Goal: Information Seeking & Learning: Compare options

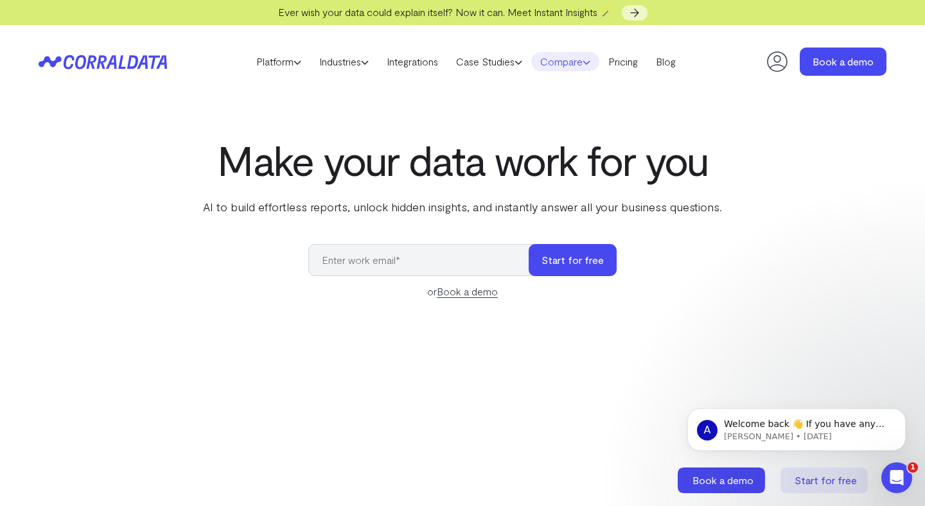
click at [567, 67] on link "Compare" at bounding box center [565, 61] width 68 height 19
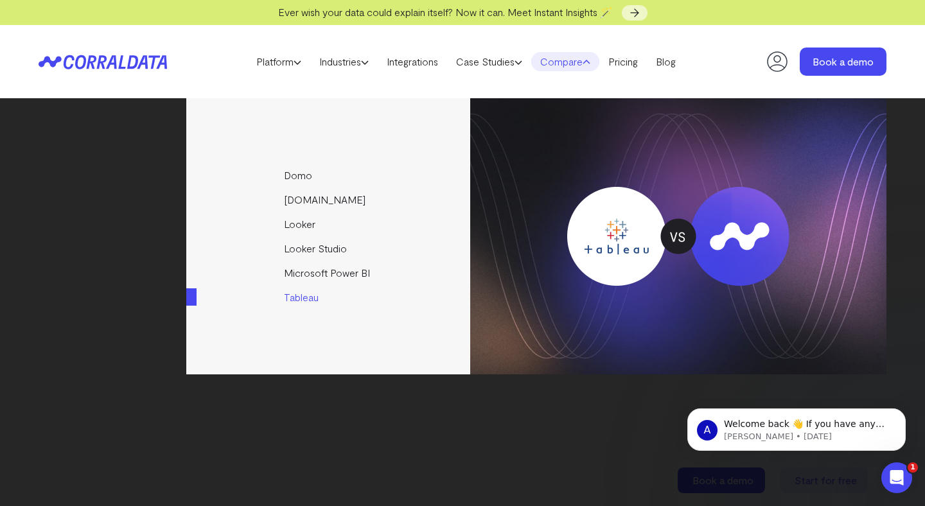
click at [292, 298] on link "Tableau" at bounding box center [329, 297] width 286 height 24
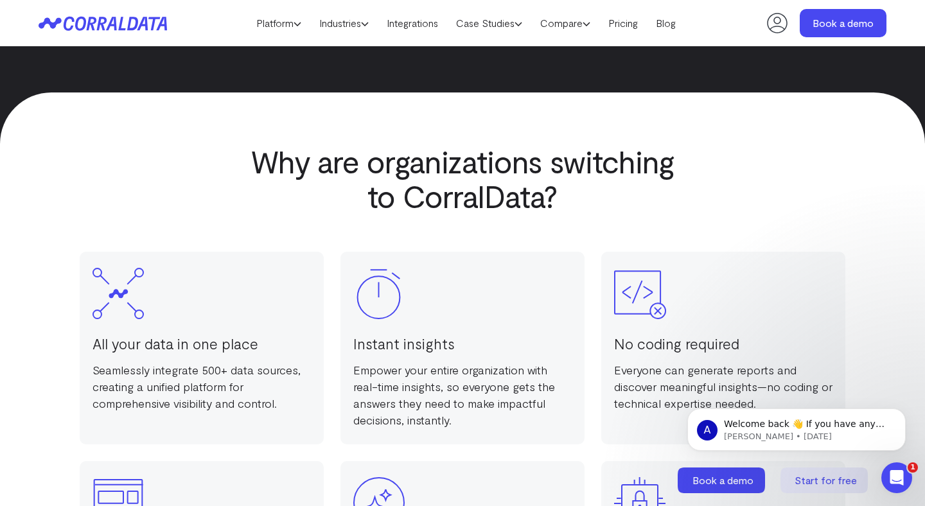
scroll to position [840, 0]
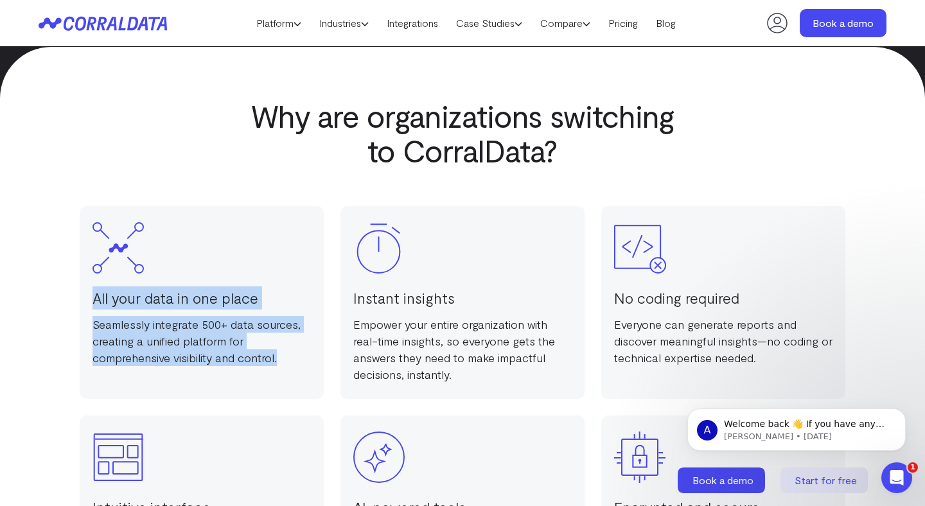
drag, startPoint x: 281, startPoint y: 362, endPoint x: 93, endPoint y: 299, distance: 197.7
click at [93, 299] on div "All your data in one place Seamlessly integrate 500+ data sources, creating a u…" at bounding box center [202, 302] width 244 height 193
copy div "All your data in one place Seamlessly integrate 500+ data sources, creating a u…"
click at [145, 303] on h3 "All your data in one place" at bounding box center [202, 298] width 218 height 23
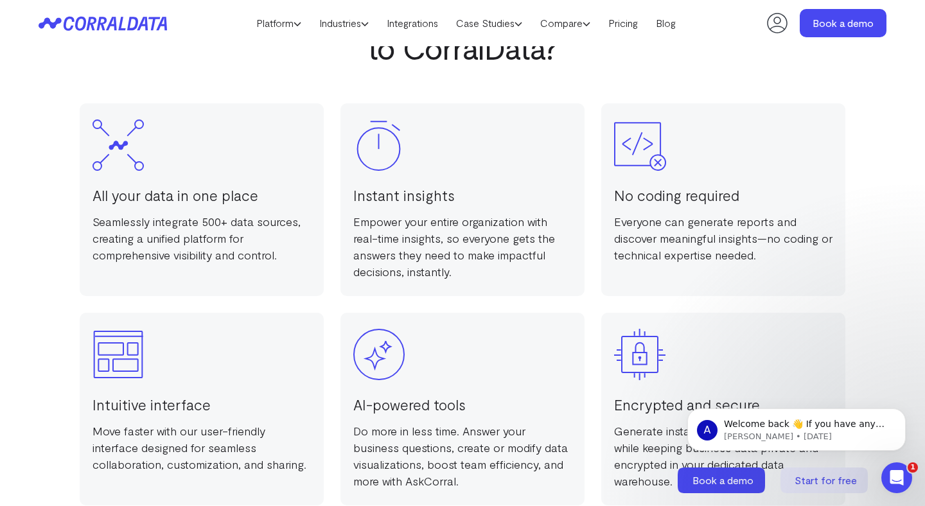
scroll to position [971, 0]
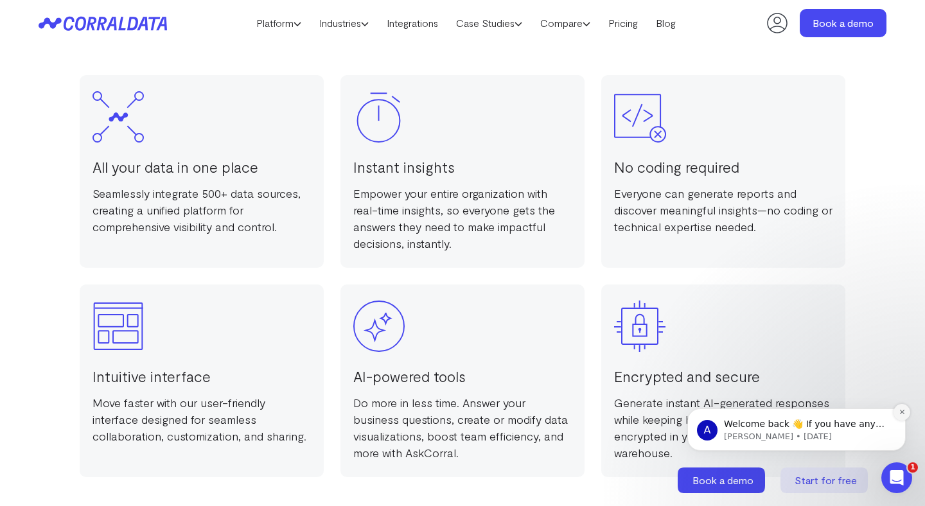
click at [903, 413] on icon "Dismiss notification" at bounding box center [902, 412] width 7 height 7
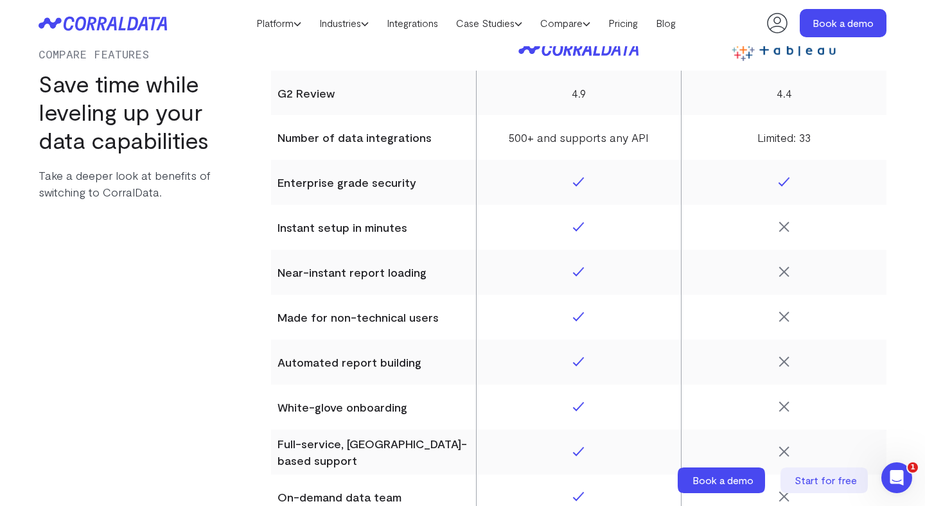
scroll to position [5332, 0]
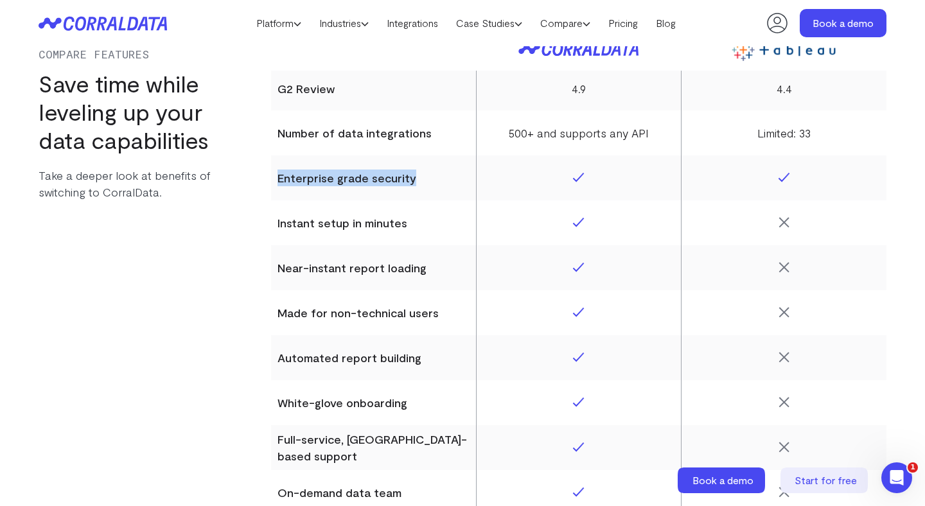
drag, startPoint x: 419, startPoint y: 177, endPoint x: 278, endPoint y: 173, distance: 141.4
click at [278, 173] on th "Enterprise grade security" at bounding box center [373, 177] width 205 height 45
copy th "Enterprise grade security"
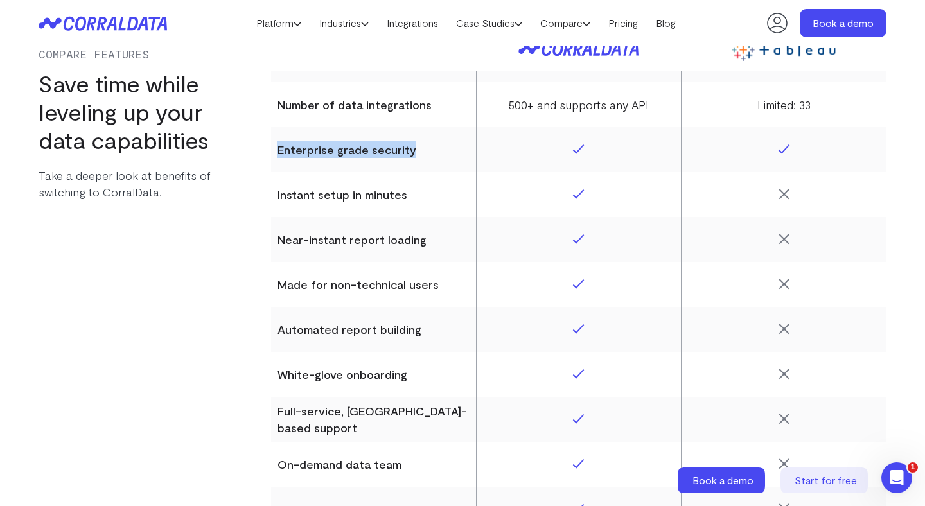
scroll to position [5361, 0]
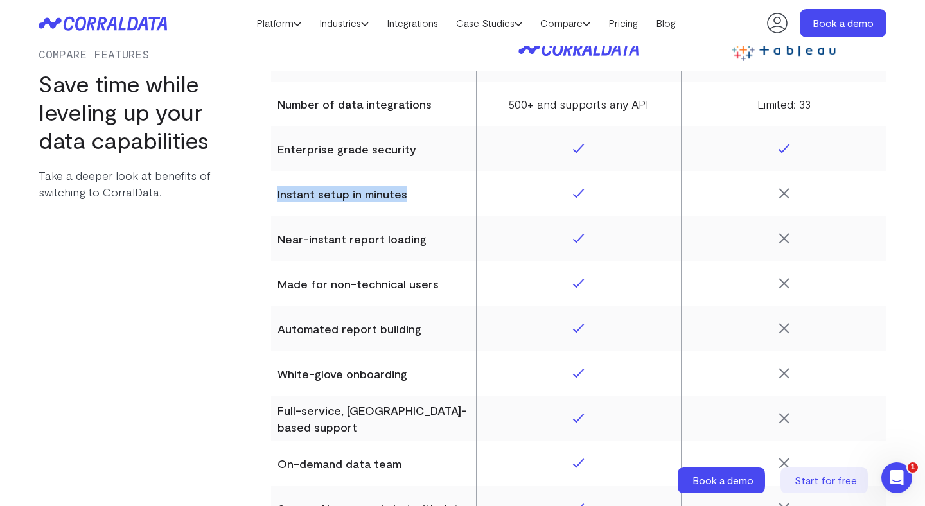
drag, startPoint x: 409, startPoint y: 199, endPoint x: 278, endPoint y: 199, distance: 131.1
click at [278, 199] on th "Instant setup in minutes" at bounding box center [373, 194] width 205 height 45
copy th "Instant setup in minutes"
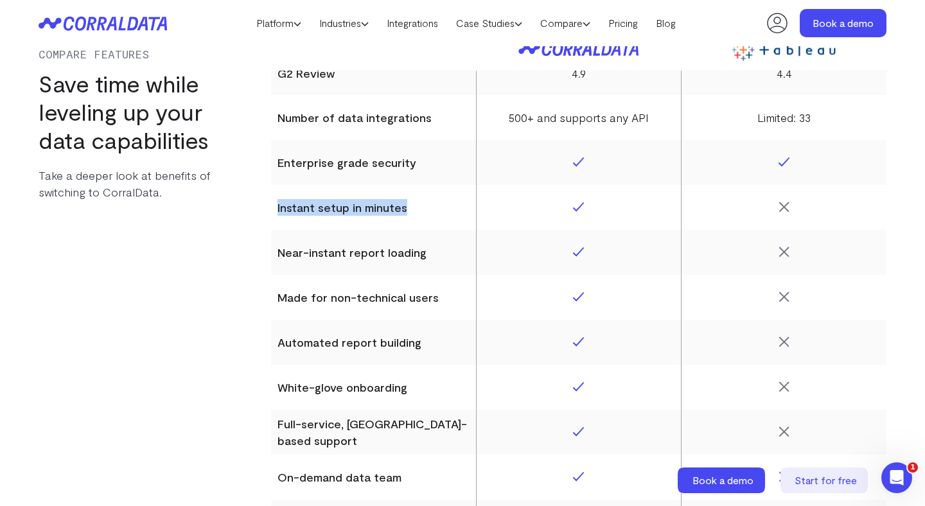
scroll to position [5360, 0]
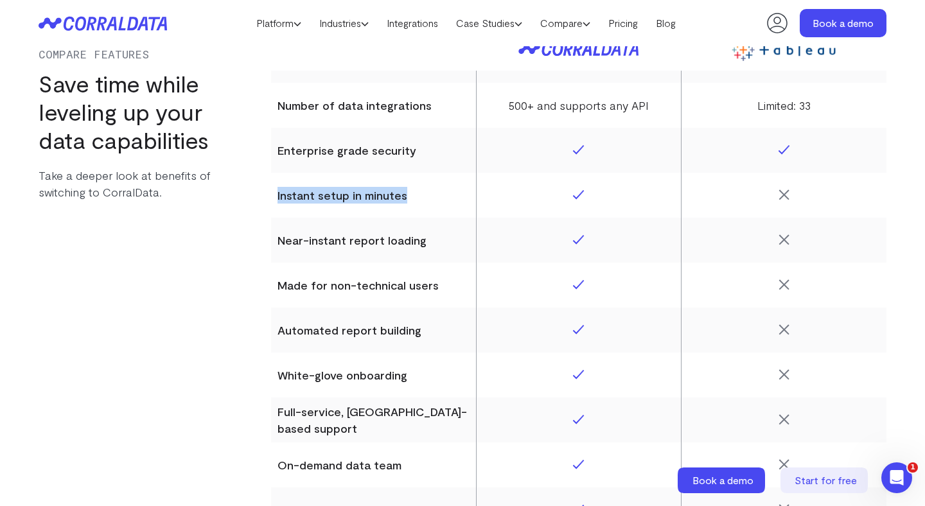
click at [425, 206] on th "Instant setup in minutes" at bounding box center [373, 195] width 205 height 45
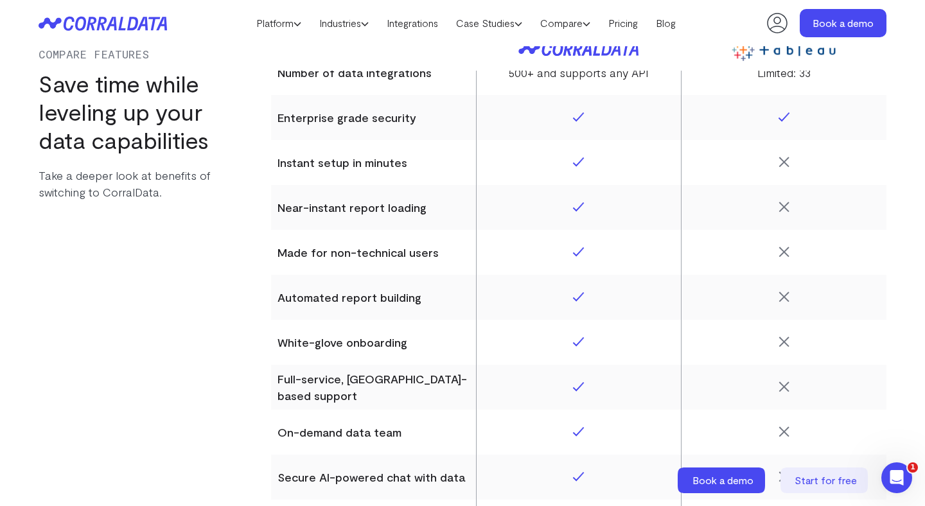
scroll to position [5398, 0]
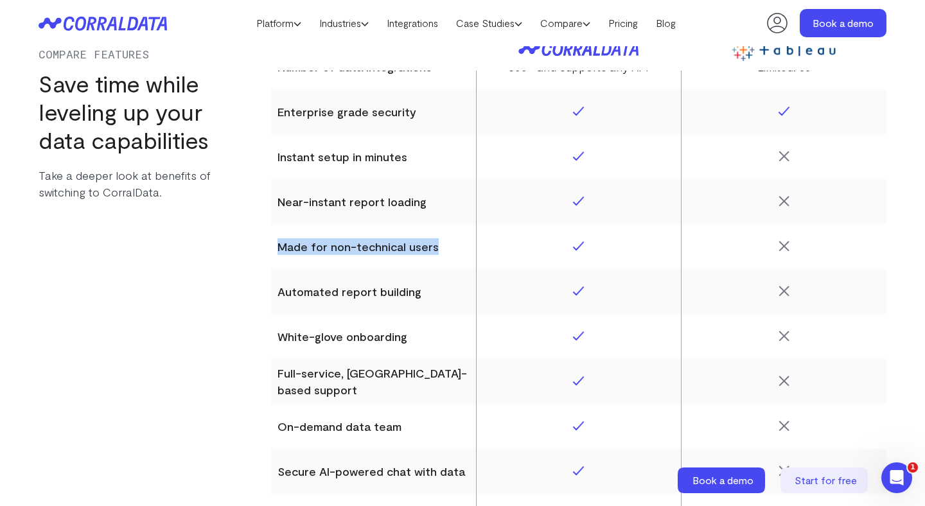
drag, startPoint x: 436, startPoint y: 250, endPoint x: 272, endPoint y: 251, distance: 163.8
click at [272, 251] on th "Made for non-technical users" at bounding box center [373, 246] width 205 height 45
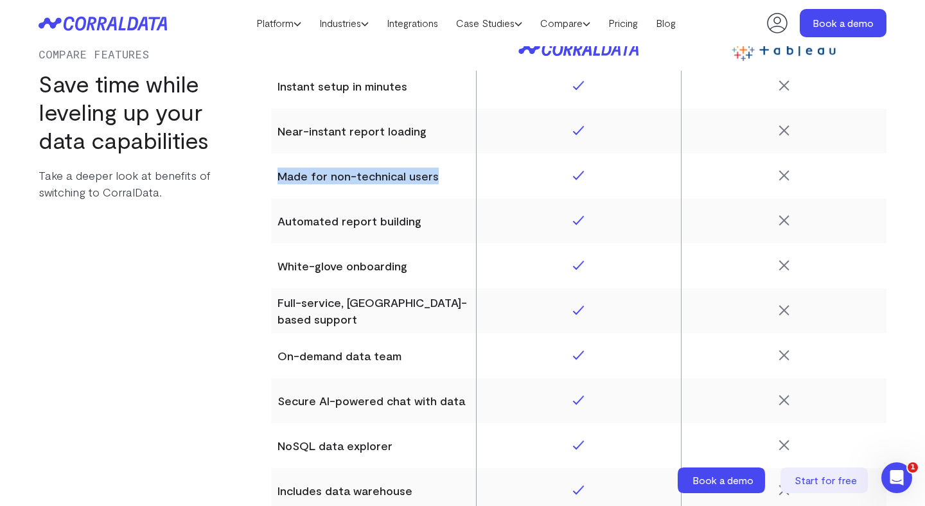
scroll to position [5522, 0]
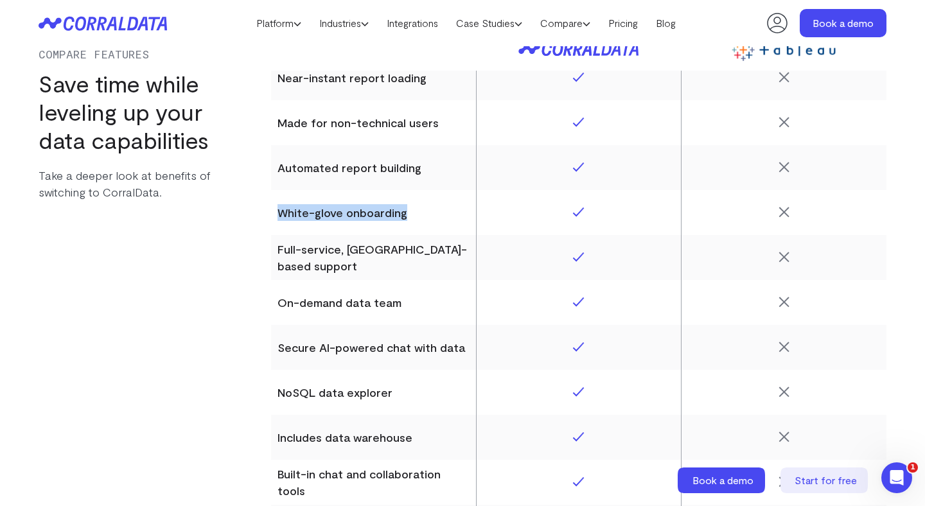
drag, startPoint x: 407, startPoint y: 213, endPoint x: 281, endPoint y: 216, distance: 126.0
click at [281, 216] on th "White-glove onboarding" at bounding box center [373, 212] width 205 height 45
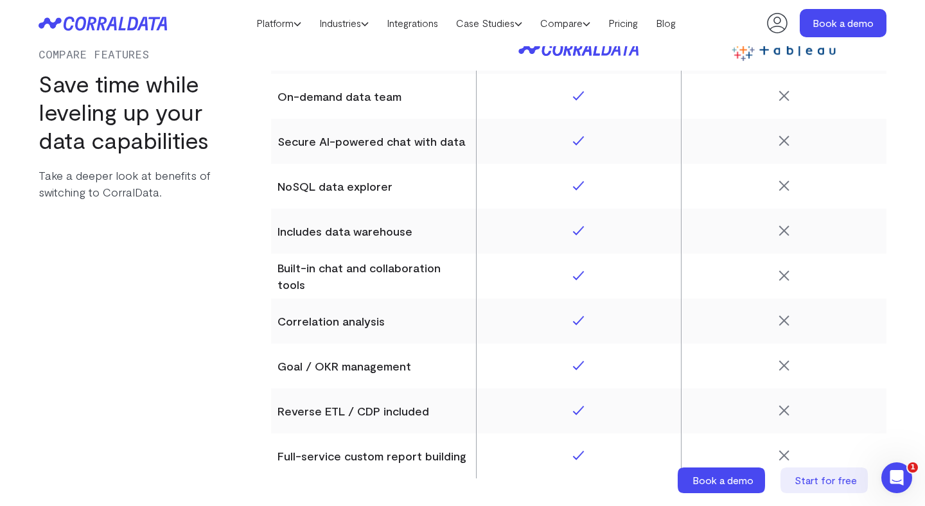
scroll to position [5722, 0]
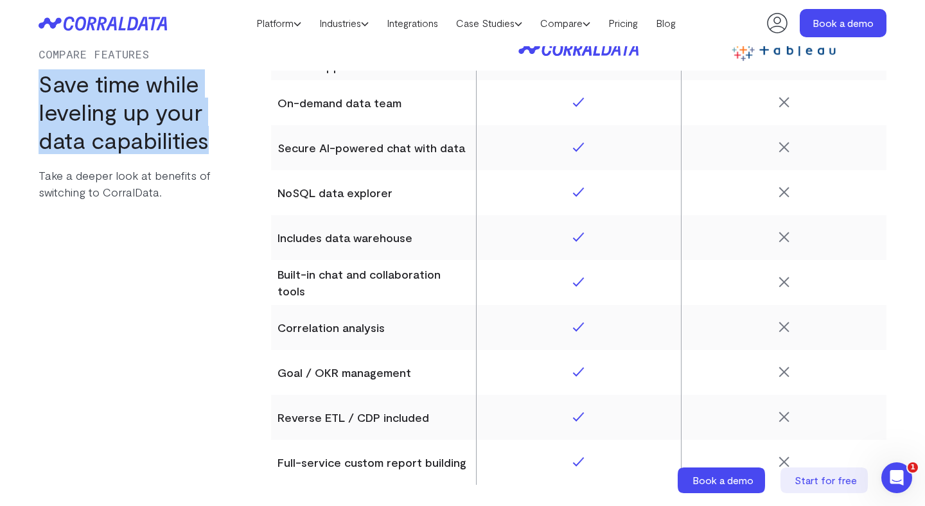
drag, startPoint x: 206, startPoint y: 145, endPoint x: 44, endPoint y: 85, distance: 173.0
click at [44, 85] on h2 "Save time while leveling up your data capabilities" at bounding box center [139, 111] width 200 height 85
copy h2 "Save time while leveling up your data capabilities"
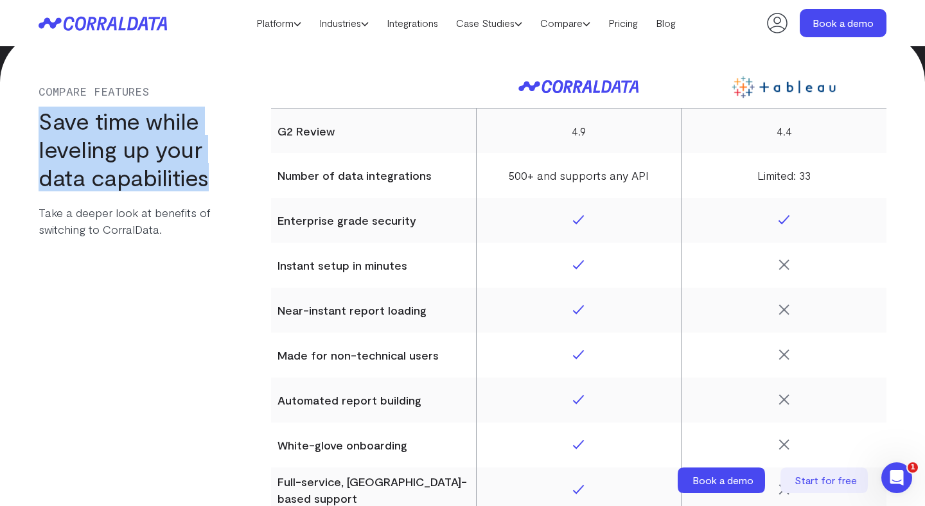
scroll to position [5240, 0]
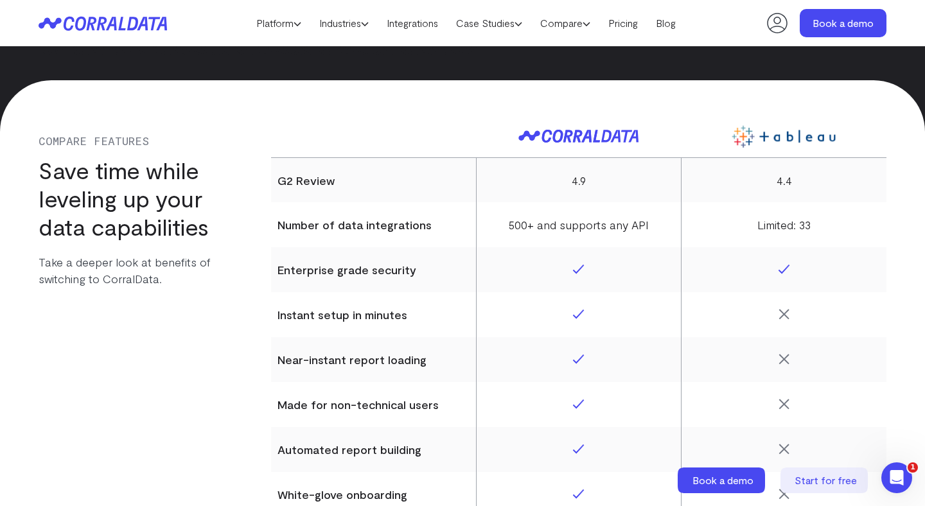
click at [179, 216] on h2 "Save time while leveling up your data capabilities" at bounding box center [139, 198] width 200 height 85
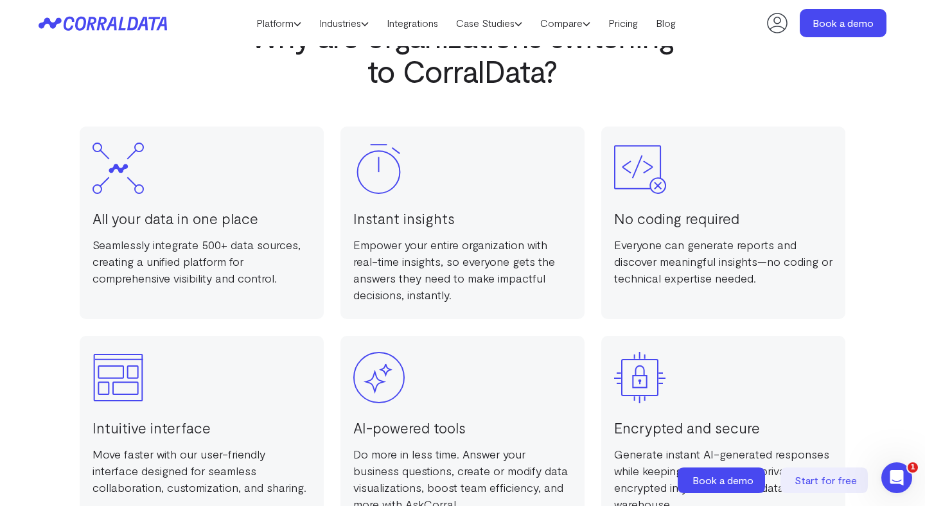
scroll to position [1002, 0]
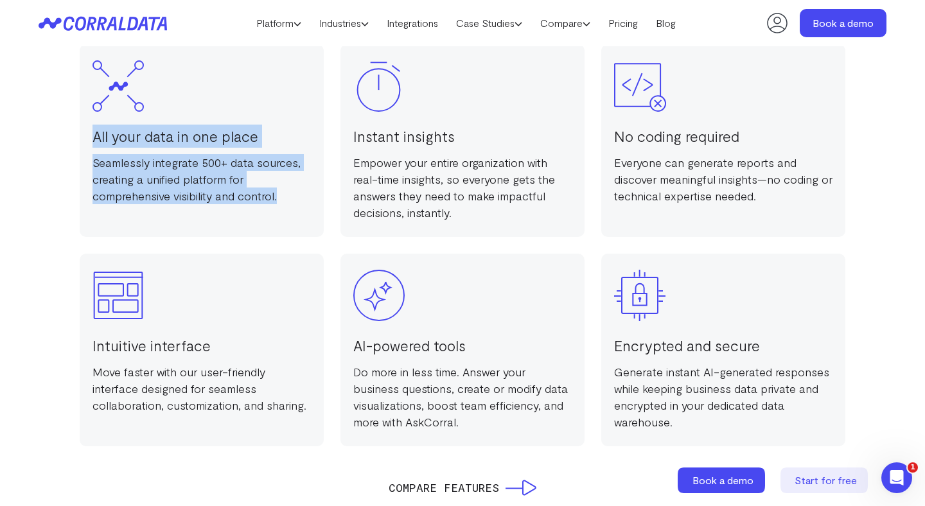
drag, startPoint x: 279, startPoint y: 195, endPoint x: 69, endPoint y: 138, distance: 217.1
click at [69, 138] on div "Why are organizations switching to CorralData? All your data in one place Seaml…" at bounding box center [462, 216] width 925 height 560
copy div "All your data in one place Seamlessly integrate 500+ data sources, creating a u…"
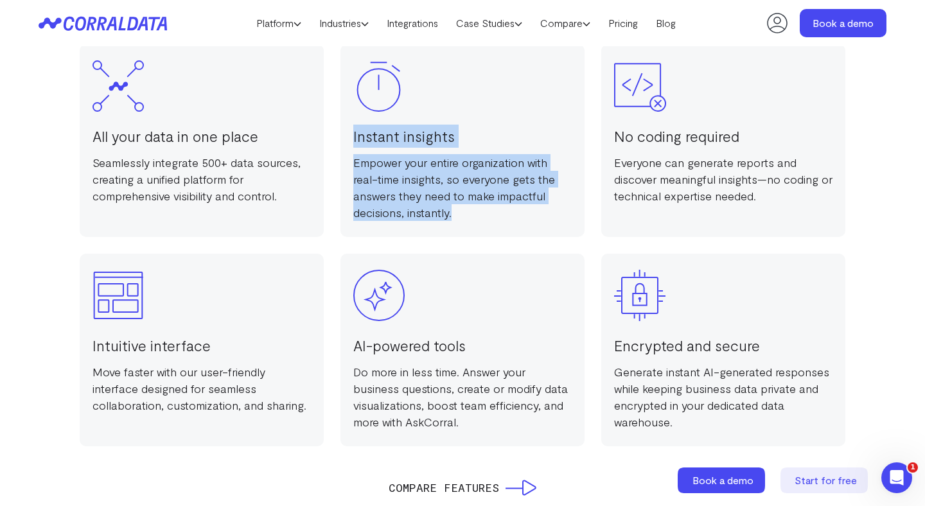
drag, startPoint x: 456, startPoint y: 215, endPoint x: 351, endPoint y: 138, distance: 130.1
click at [351, 137] on div "Instant insights Empower your entire organization with real-time insights, so e…" at bounding box center [463, 140] width 244 height 193
copy div "Instant insights Empower your entire organization with real-time insights, so e…"
click at [479, 179] on p "Empower your entire organization with real-time insights, so everyone gets the …" at bounding box center [462, 187] width 218 height 67
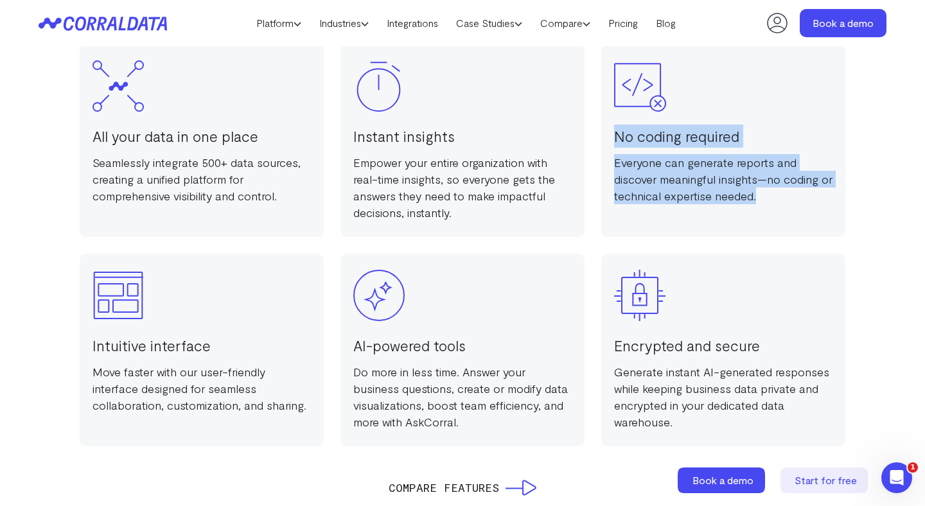
drag, startPoint x: 768, startPoint y: 195, endPoint x: 616, endPoint y: 142, distance: 160.5
click at [616, 142] on div "No coding required Everyone can generate reports and discover meaningful insigh…" at bounding box center [723, 140] width 244 height 193
copy div "No coding required Everyone can generate reports and discover meaningful insigh…"
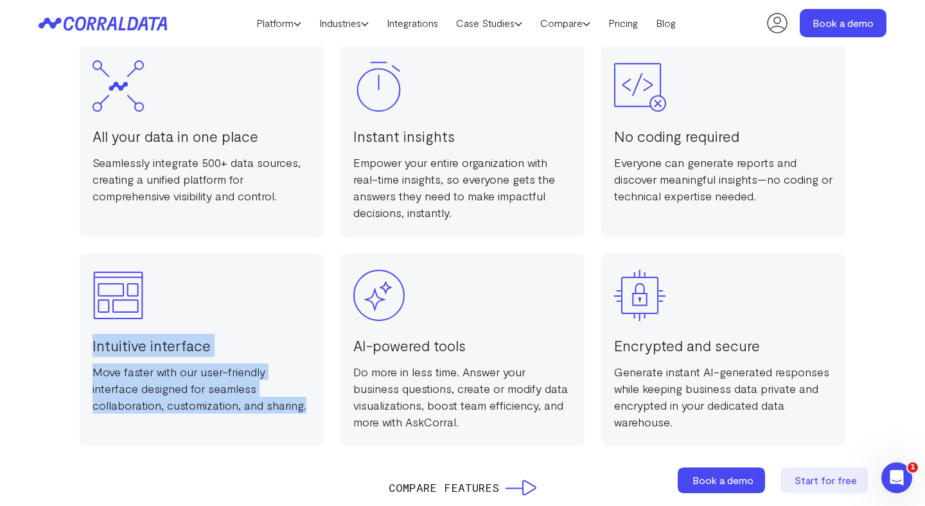
drag, startPoint x: 301, startPoint y: 408, endPoint x: 88, endPoint y: 357, distance: 219.4
click at [88, 357] on div "Intuitive interface Move faster with our user-friendly interface designed for s…" at bounding box center [202, 350] width 244 height 193
copy div "Intuitive interface Move faster with our user-friendly interface designed for s…"
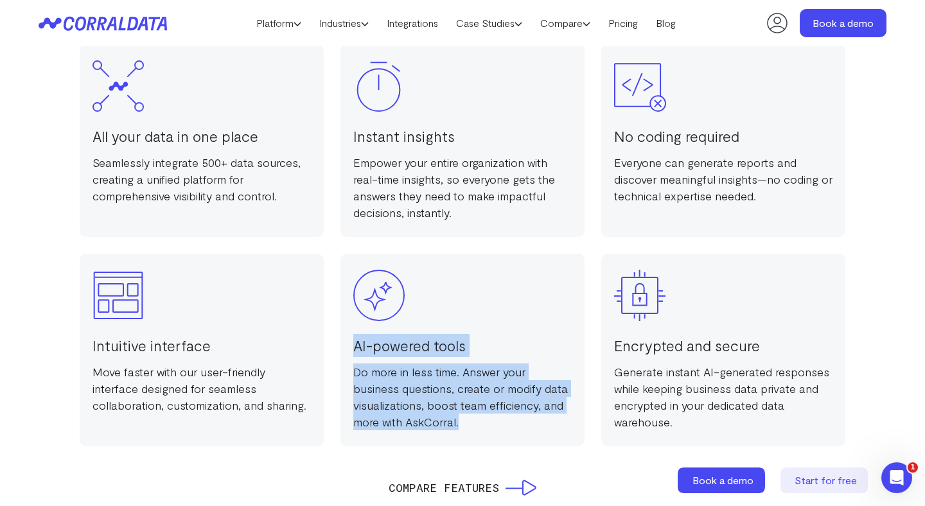
drag, startPoint x: 474, startPoint y: 423, endPoint x: 351, endPoint y: 348, distance: 144.5
click at [351, 348] on div "AI-powered tools Do more in less time. Answer your business questions, create o…" at bounding box center [463, 350] width 244 height 193
copy div "AI-powered tools Do more in less time. Answer your business questions, create o…"
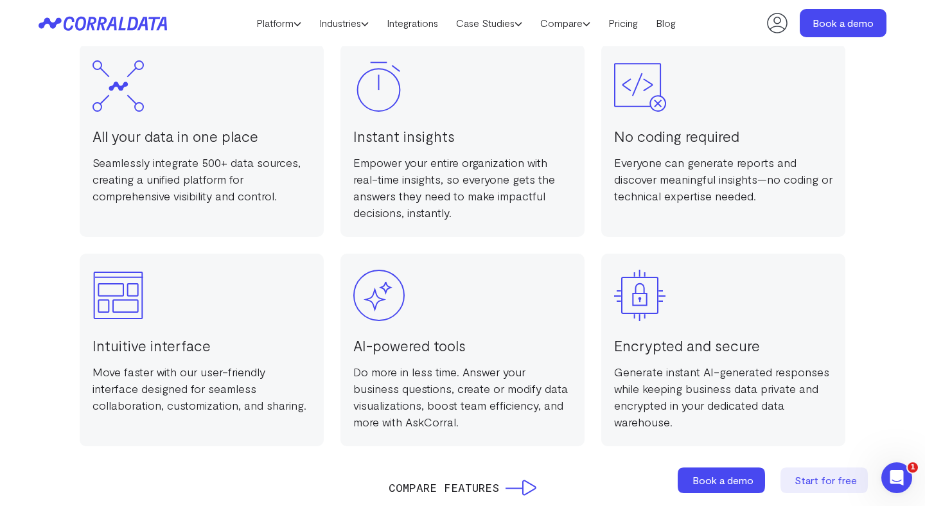
click at [478, 293] on div at bounding box center [462, 295] width 218 height 51
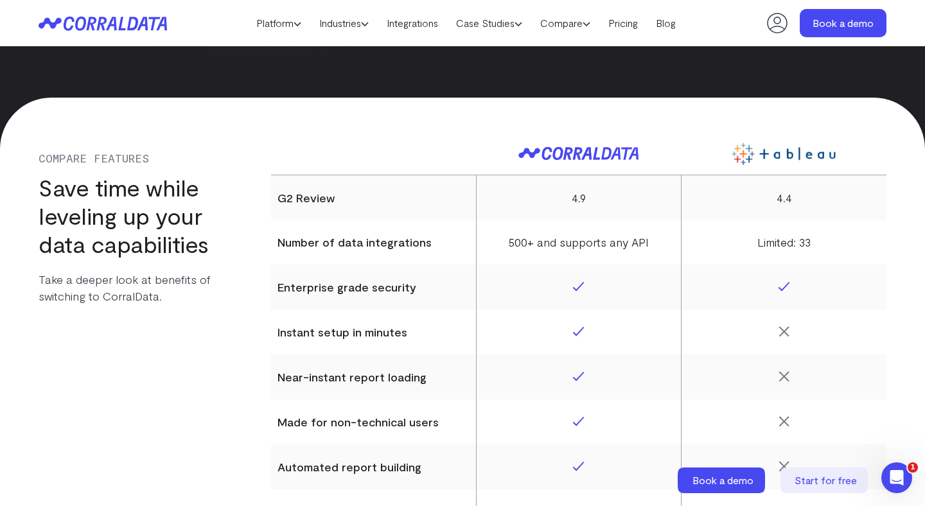
scroll to position [5265, 0]
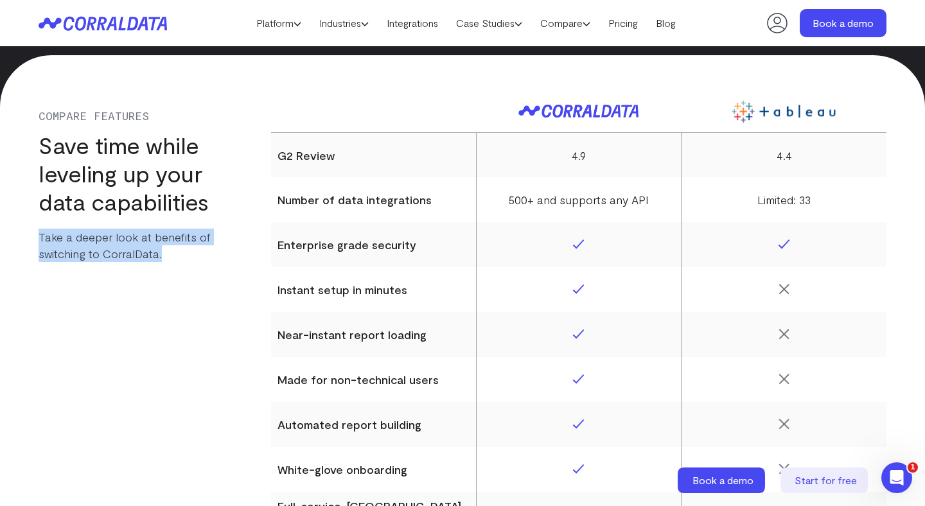
drag, startPoint x: 168, startPoint y: 257, endPoint x: 37, endPoint y: 241, distance: 132.1
click at [37, 241] on div "Compare Features Save time while leveling up your data capabilities Take a deep…" at bounding box center [462, 502] width 925 height 880
copy p "Take a deeper look at benefits of switching to CorralData."
click at [152, 244] on p "Take a deeper look at benefits of switching to CorralData." at bounding box center [139, 245] width 200 height 33
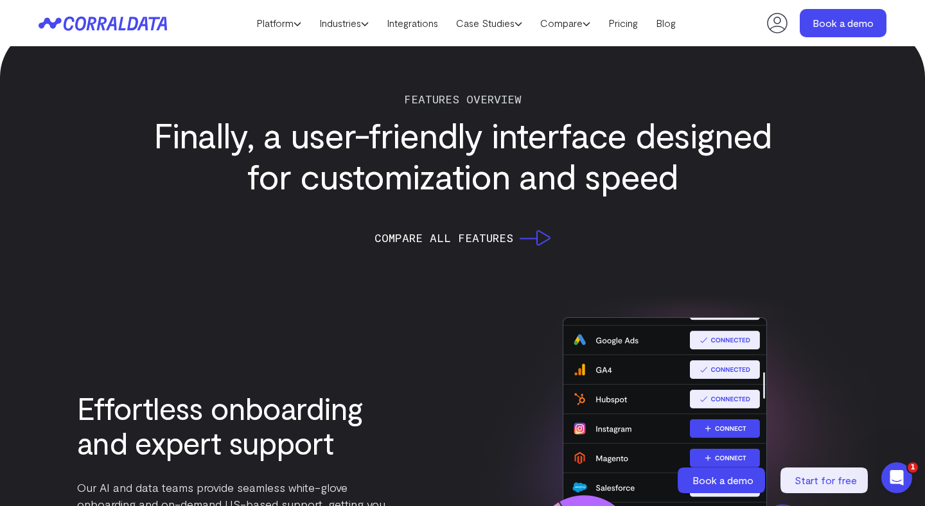
scroll to position [1554, 0]
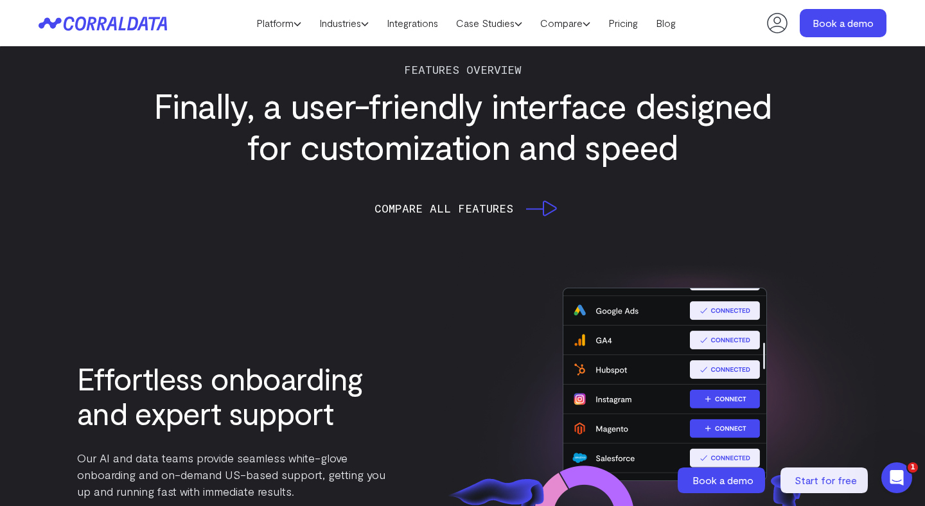
click at [499, 209] on span "Compare all features" at bounding box center [444, 208] width 139 height 18
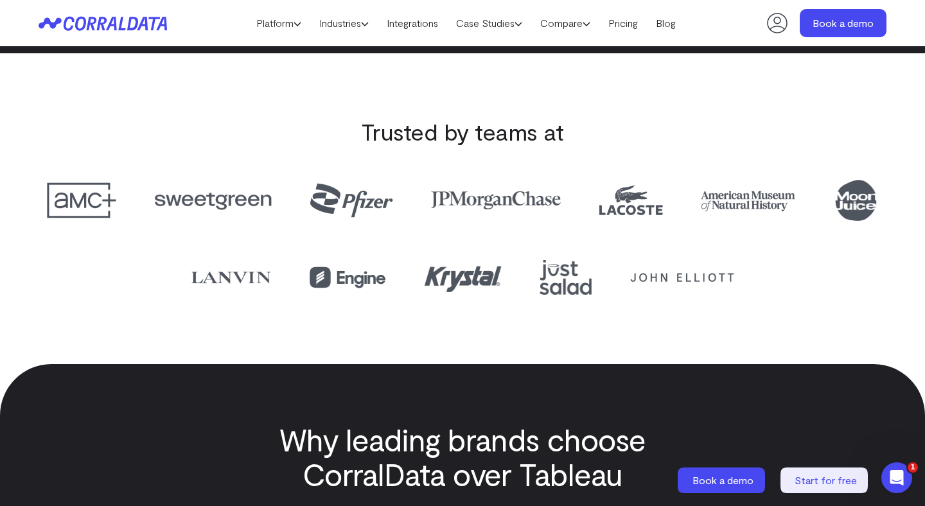
scroll to position [6622, 0]
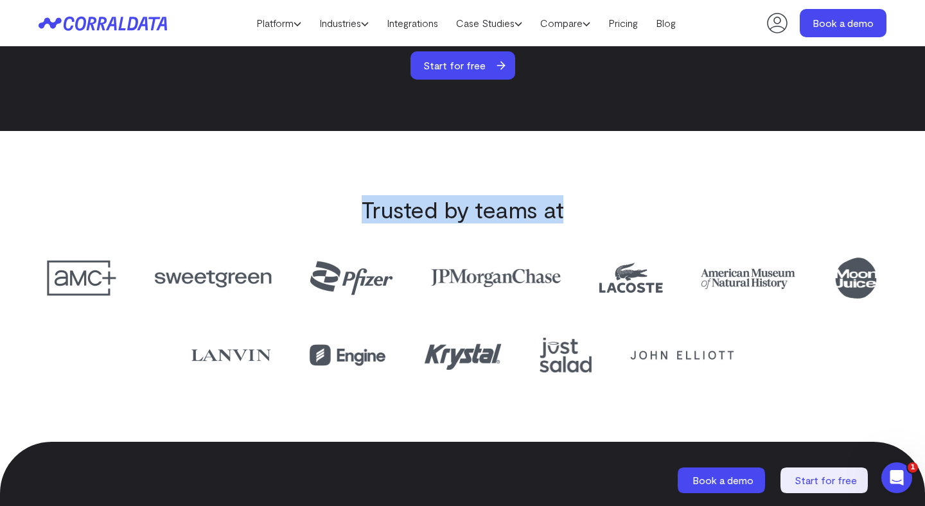
drag, startPoint x: 572, startPoint y: 211, endPoint x: 355, endPoint y: 213, distance: 216.5
click at [355, 213] on h3 "Trusted by teams at" at bounding box center [463, 209] width 848 height 28
click at [517, 191] on section "Trusted by teams at" at bounding box center [462, 286] width 925 height 311
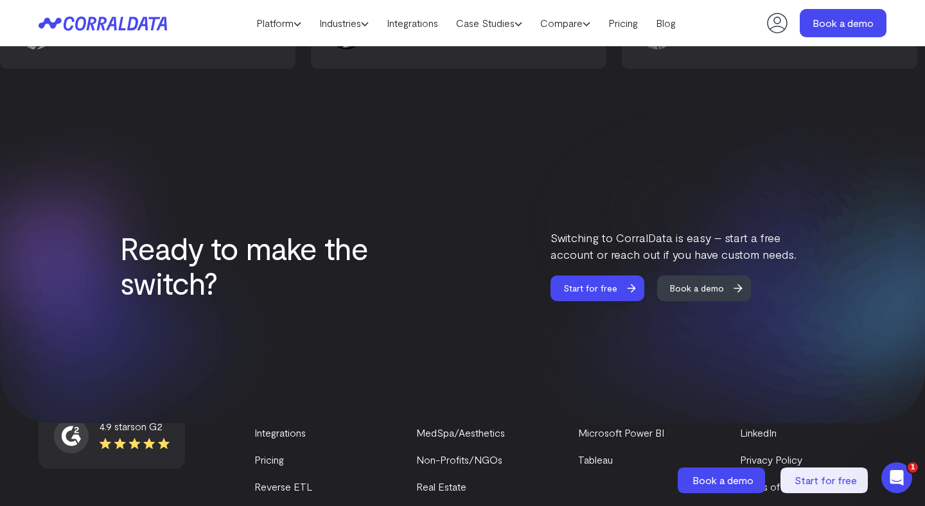
scroll to position [7550, 0]
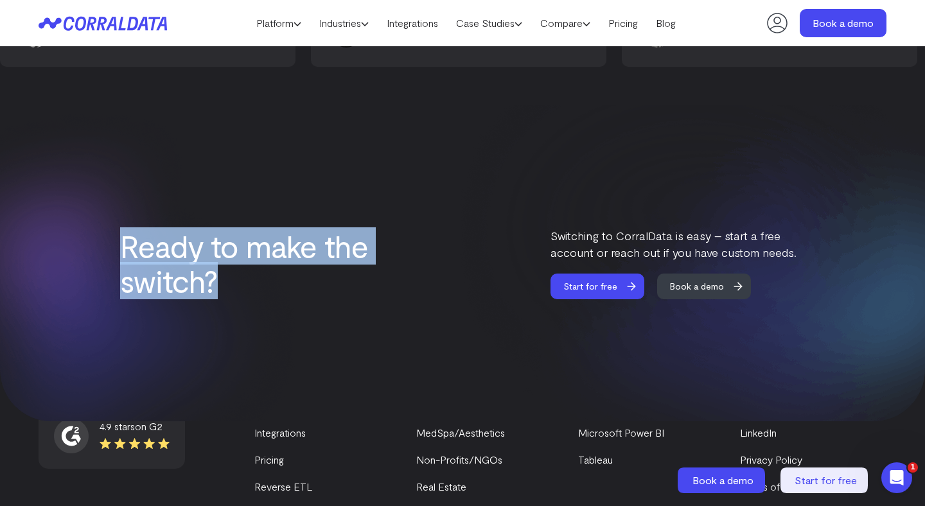
drag, startPoint x: 222, startPoint y: 288, endPoint x: 112, endPoint y: 246, distance: 118.1
click at [112, 246] on div "Ready to make the switch? Switching to CorralData is easy – start a free accoun…" at bounding box center [462, 263] width 925 height 72
click at [120, 246] on h2 "Ready to make the switch?" at bounding box center [290, 263] width 341 height 69
drag, startPoint x: 223, startPoint y: 291, endPoint x: 123, endPoint y: 259, distance: 105.3
click at [123, 259] on h2 "Ready to make the switch?" at bounding box center [290, 263] width 341 height 69
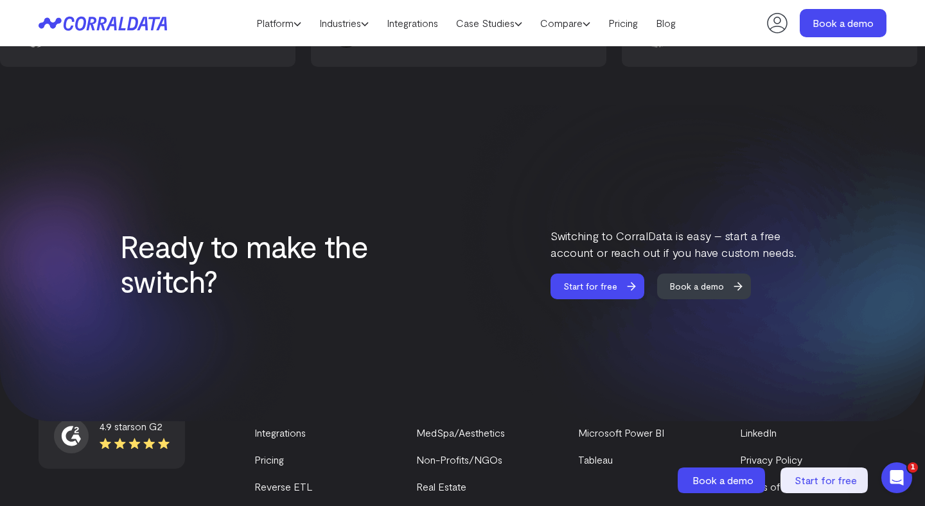
click at [342, 209] on div at bounding box center [462, 263] width 925 height 316
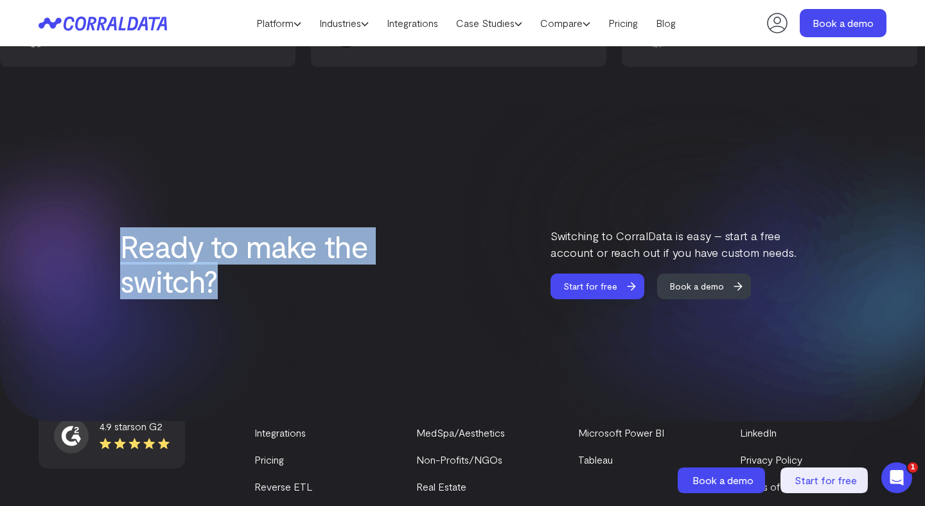
drag, startPoint x: 222, startPoint y: 283, endPoint x: 127, endPoint y: 250, distance: 100.8
click at [127, 250] on h2 "Ready to make the switch?" at bounding box center [290, 263] width 341 height 69
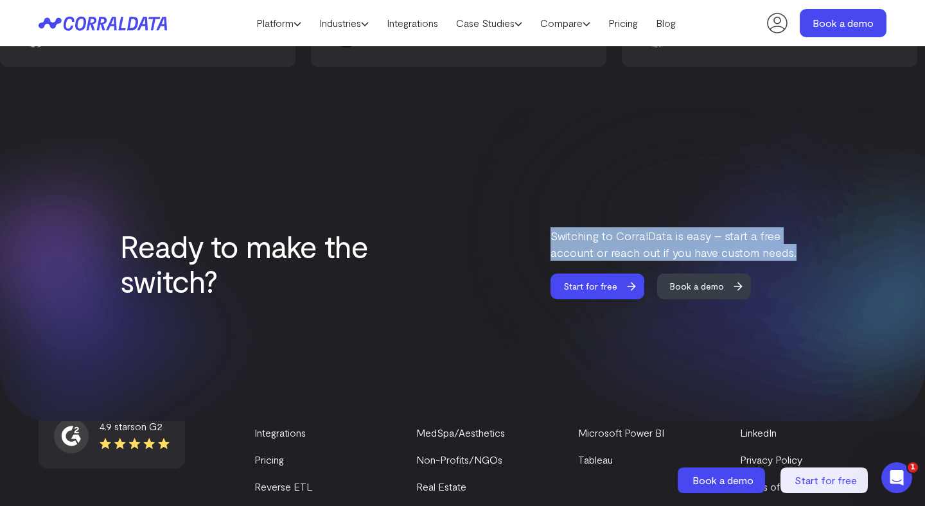
drag, startPoint x: 797, startPoint y: 254, endPoint x: 551, endPoint y: 237, distance: 246.1
click at [551, 237] on p "Switching to CorralData is easy – start a free account or reach out if you have…" at bounding box center [678, 243] width 254 height 33
click at [608, 251] on p "Switching to CorralData is easy – start a free account or reach out if you have…" at bounding box center [678, 243] width 254 height 33
drag, startPoint x: 800, startPoint y: 253, endPoint x: 554, endPoint y: 239, distance: 245.9
click at [554, 239] on p "Switching to CorralData is easy – start a free account or reach out if you have…" at bounding box center [678, 243] width 254 height 33
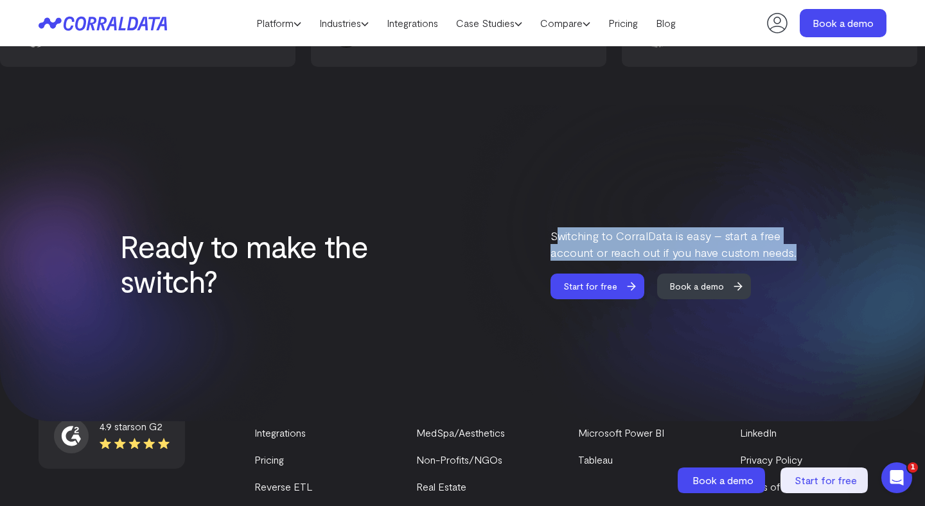
click at [601, 255] on p "Switching to CorralData is easy – start a free account or reach out if you have…" at bounding box center [678, 243] width 254 height 33
drag, startPoint x: 801, startPoint y: 253, endPoint x: 544, endPoint y: 244, distance: 256.5
click at [544, 244] on div "Ready to make the switch? Switching to CorralData is easy – start a free accoun…" at bounding box center [462, 263] width 685 height 72
click at [743, 253] on p "Switching to CorralData is easy – start a free account or reach out if you have…" at bounding box center [678, 243] width 254 height 33
drag, startPoint x: 799, startPoint y: 256, endPoint x: 544, endPoint y: 234, distance: 256.7
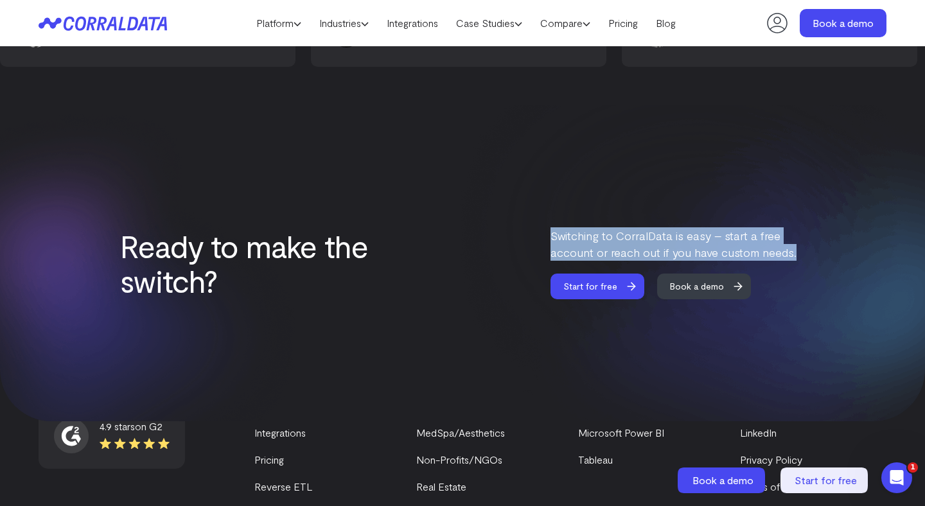
click at [544, 234] on div "Ready to make the switch? Switching to CorralData is easy – start a free accoun…" at bounding box center [462, 263] width 685 height 72
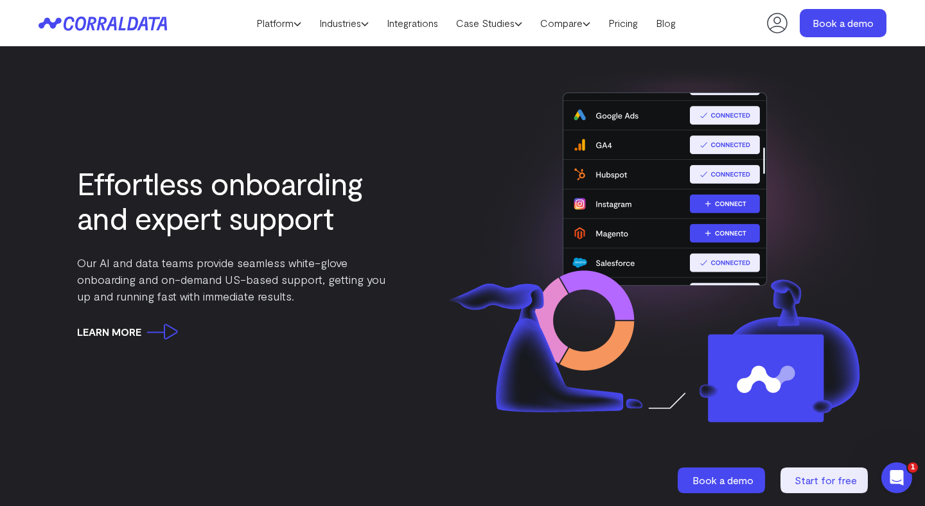
scroll to position [1814, 0]
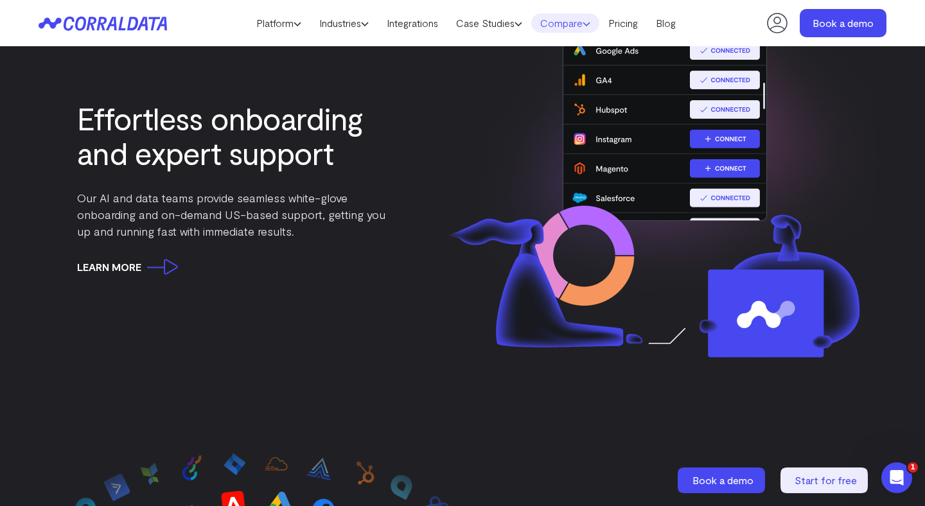
click at [567, 24] on link "Compare" at bounding box center [565, 22] width 68 height 19
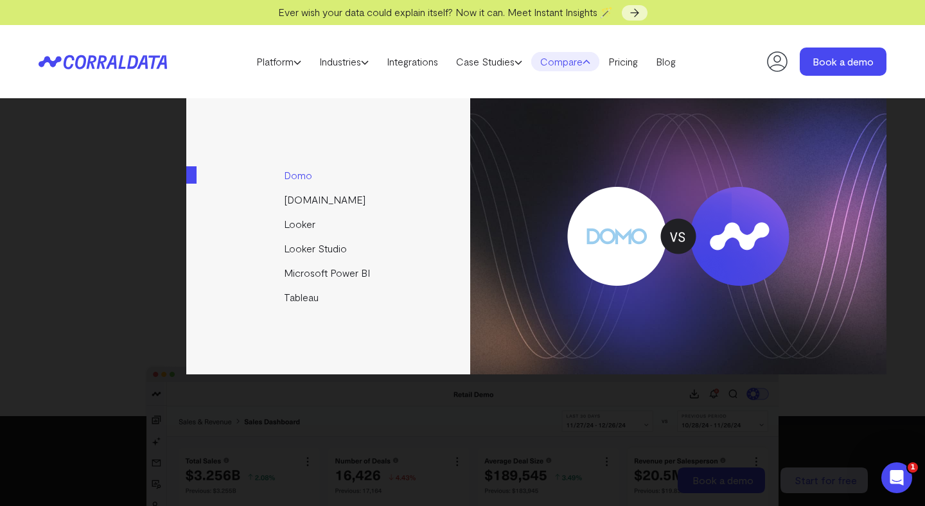
click at [299, 170] on link "Domo" at bounding box center [329, 175] width 286 height 24
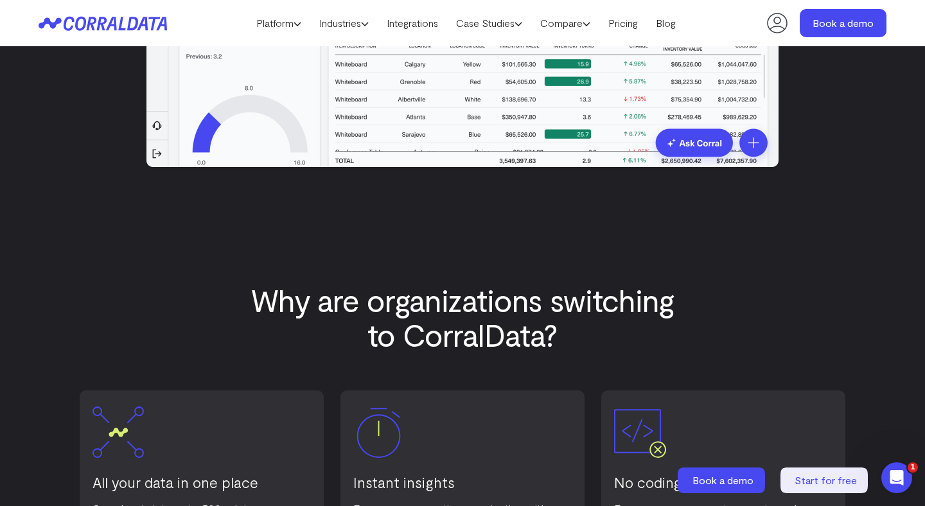
scroll to position [111, 0]
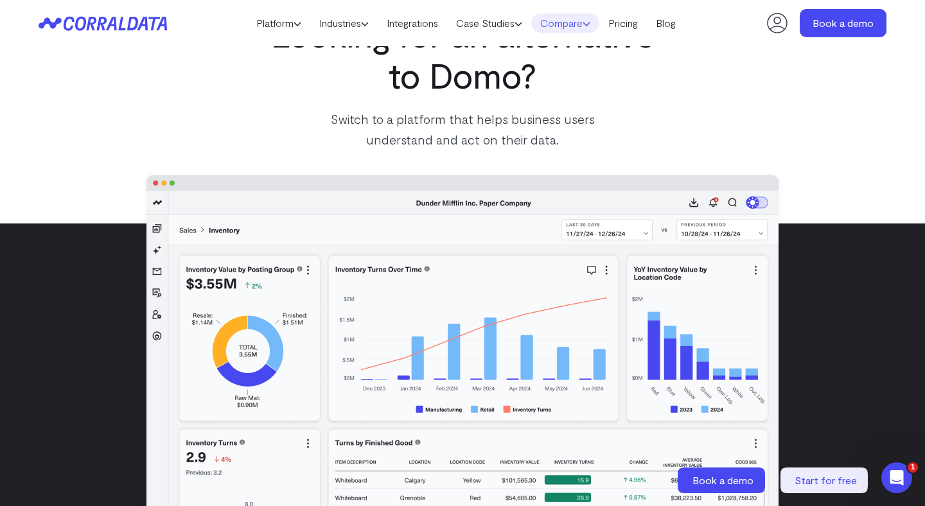
click at [578, 21] on link "Compare" at bounding box center [565, 22] width 68 height 19
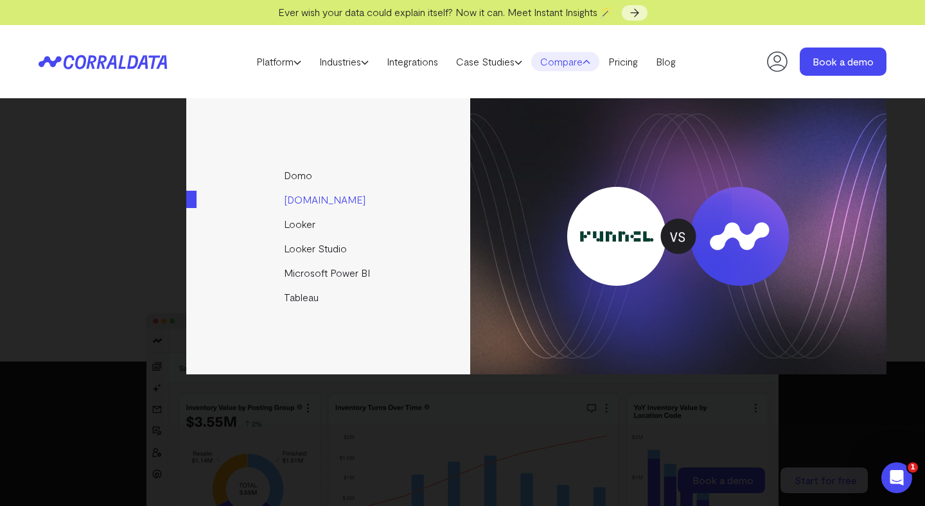
click at [319, 202] on link "[DOMAIN_NAME]" at bounding box center [329, 200] width 286 height 24
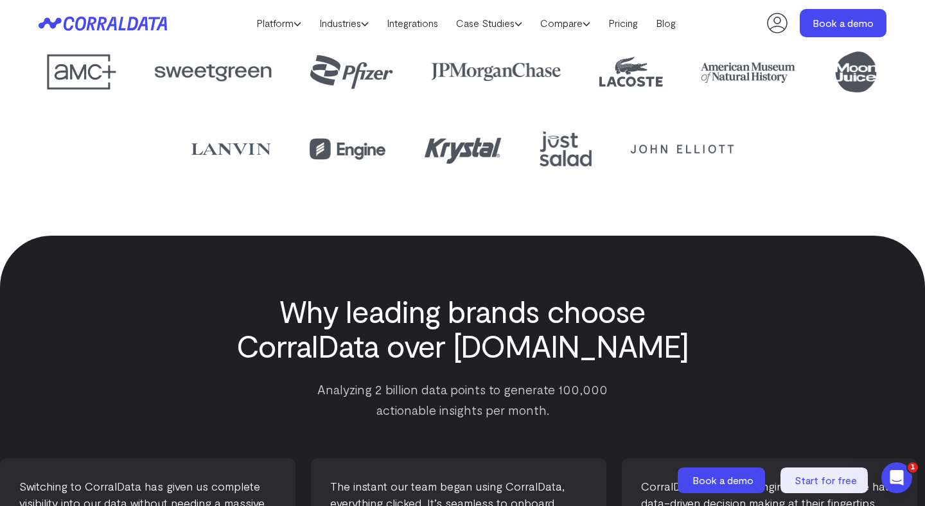
scroll to position [3345, 0]
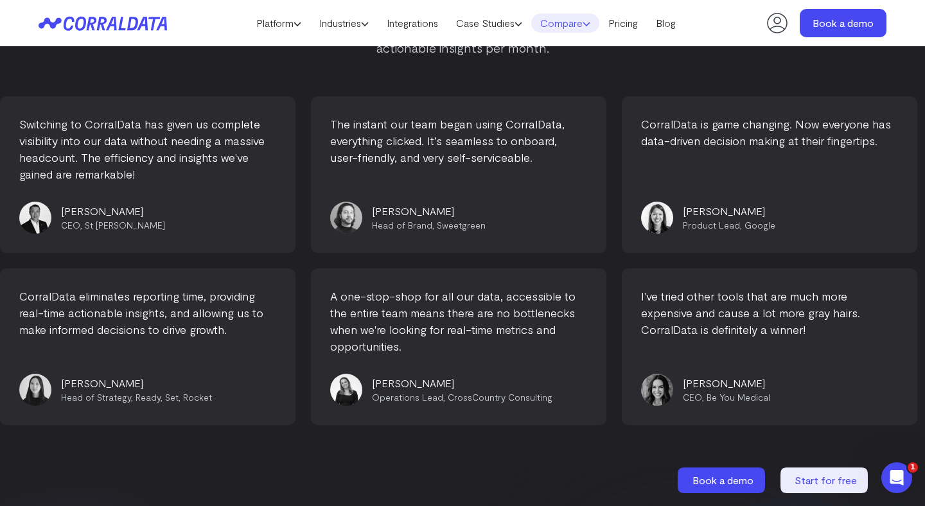
click at [559, 19] on link "Compare" at bounding box center [565, 22] width 68 height 19
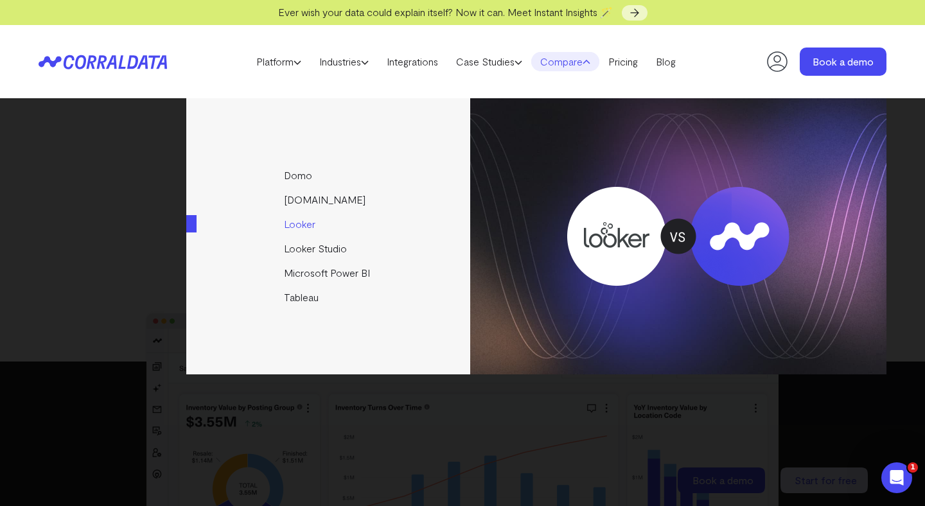
click at [298, 228] on link "Looker" at bounding box center [329, 224] width 286 height 24
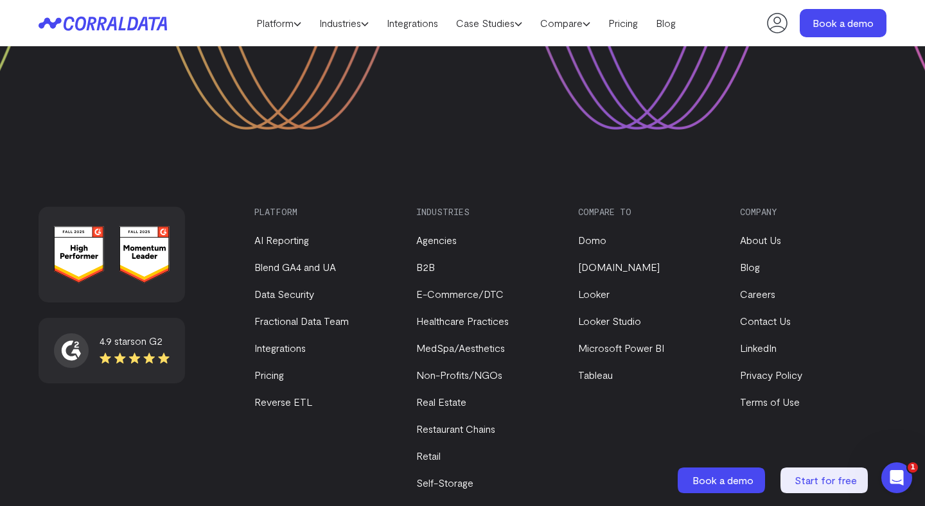
scroll to position [3947, 0]
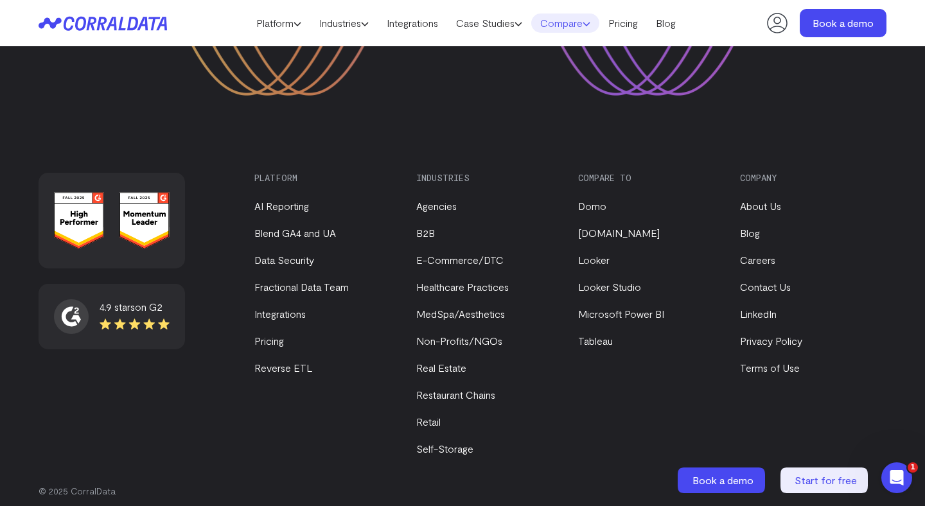
click at [559, 17] on link "Compare" at bounding box center [565, 22] width 68 height 19
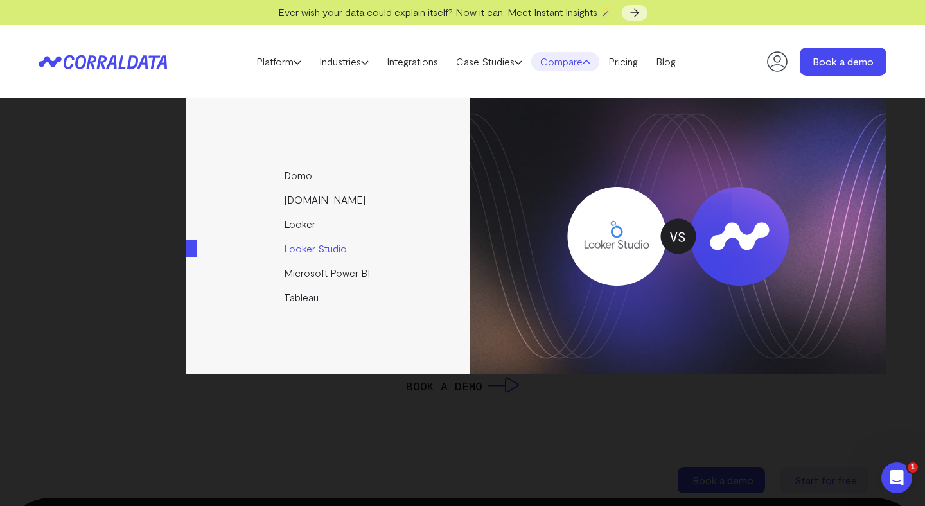
click at [312, 245] on link "Looker Studio" at bounding box center [329, 248] width 286 height 24
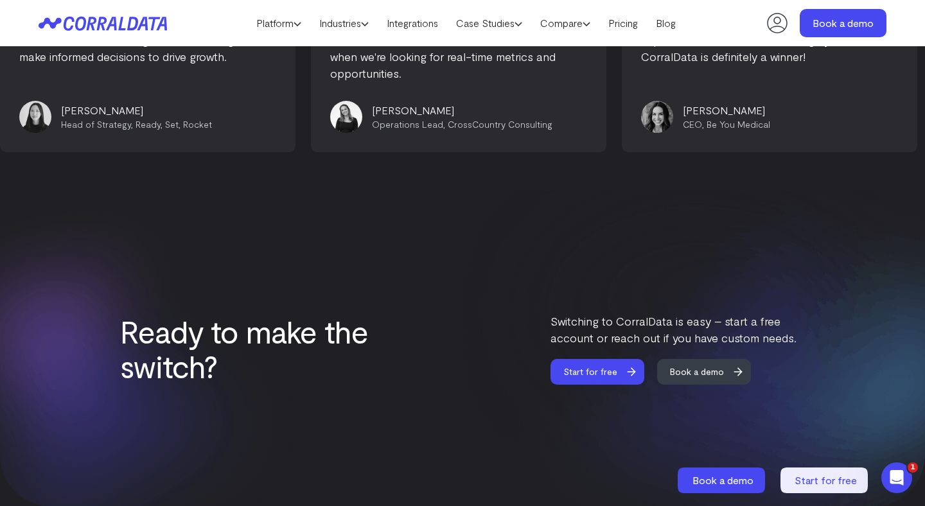
scroll to position [7429, 0]
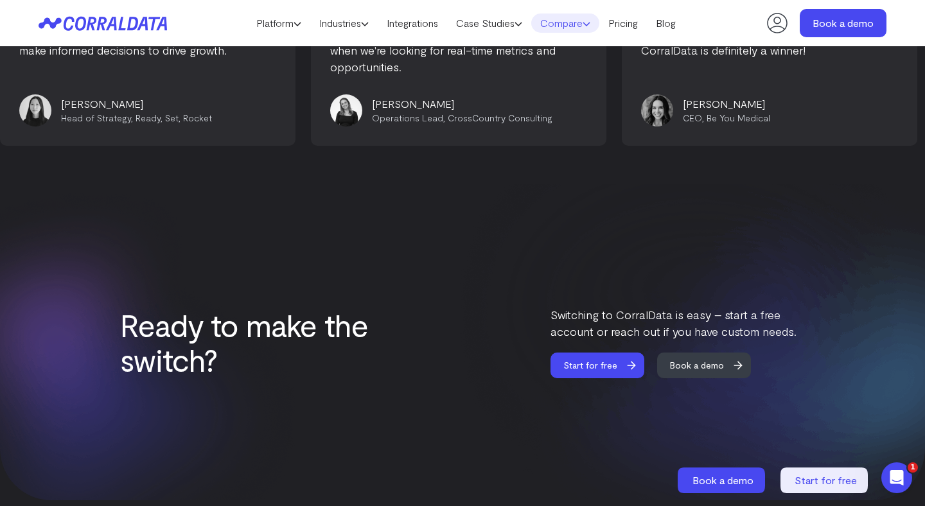
click at [566, 21] on link "Compare" at bounding box center [565, 22] width 68 height 19
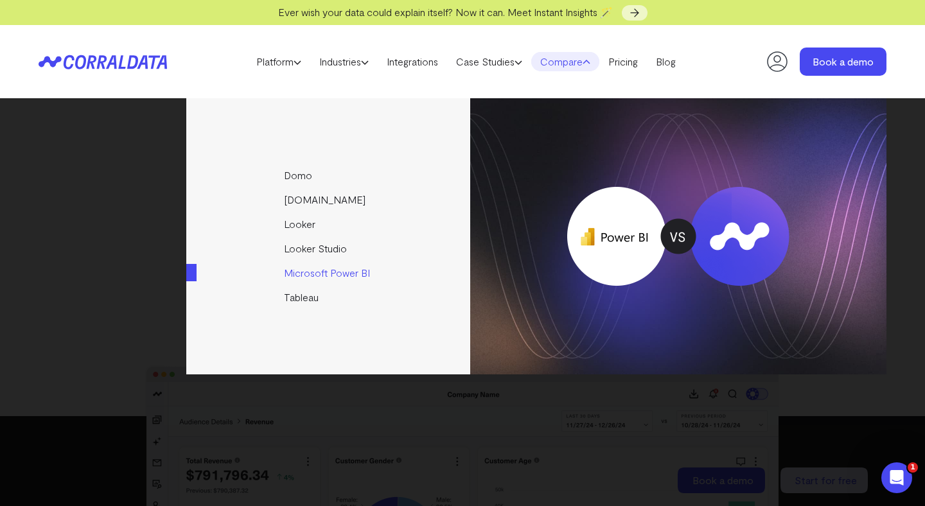
click at [330, 269] on link "Microsoft Power BI" at bounding box center [329, 273] width 286 height 24
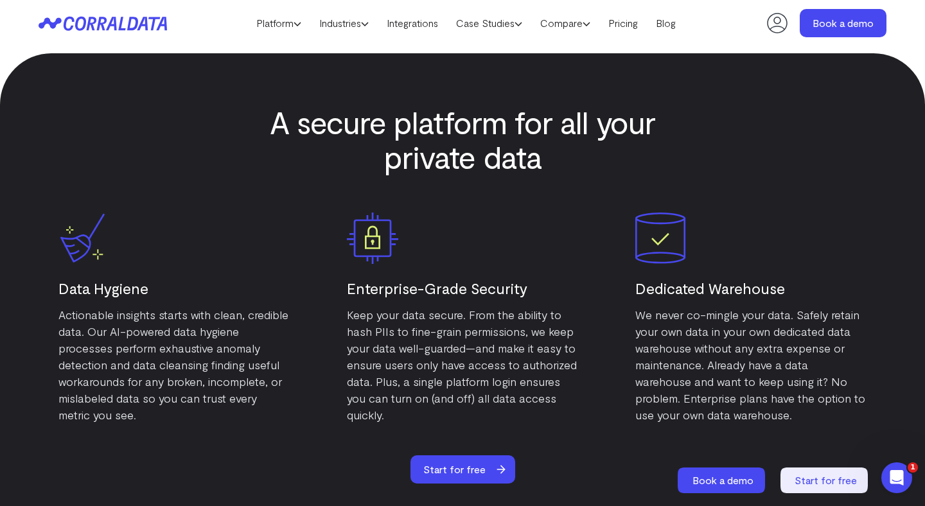
scroll to position [6293, 0]
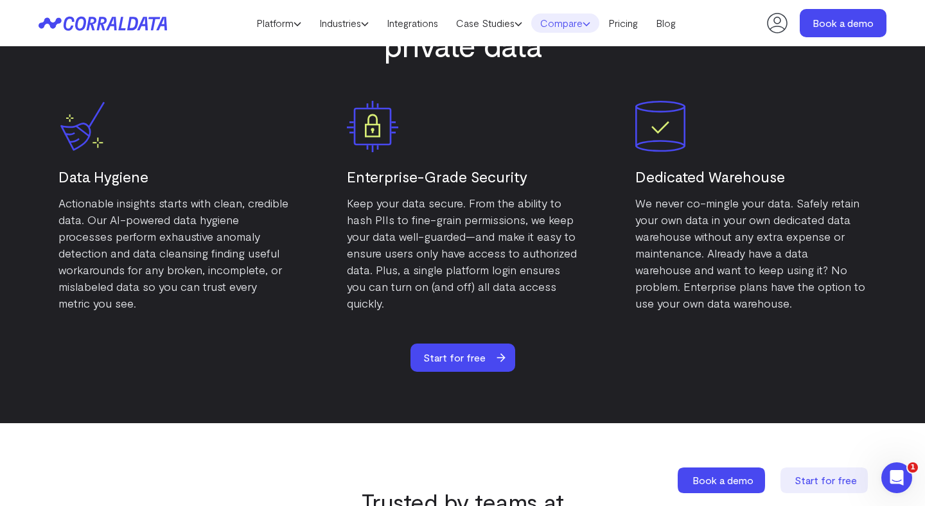
click at [569, 31] on link "Compare" at bounding box center [565, 22] width 68 height 19
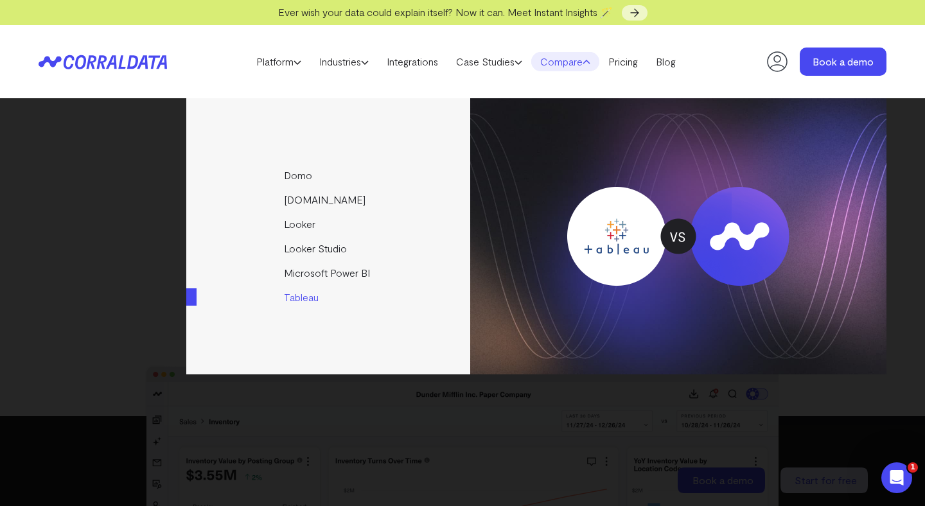
click at [612, 184] on img at bounding box center [678, 236] width 416 height 276
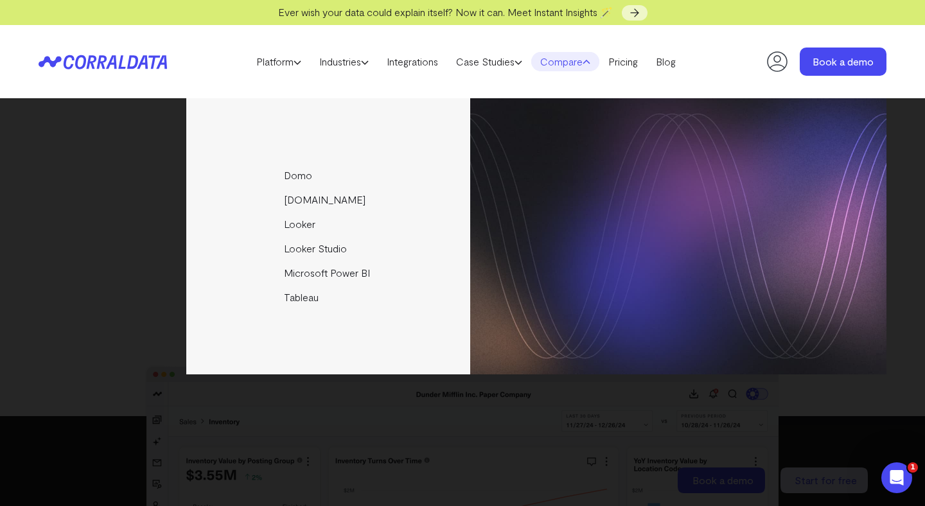
click at [575, 420] on div "Domo Funnel.io Looker Looker Studio Microsoft Power BI Tableau" at bounding box center [462, 302] width 925 height 408
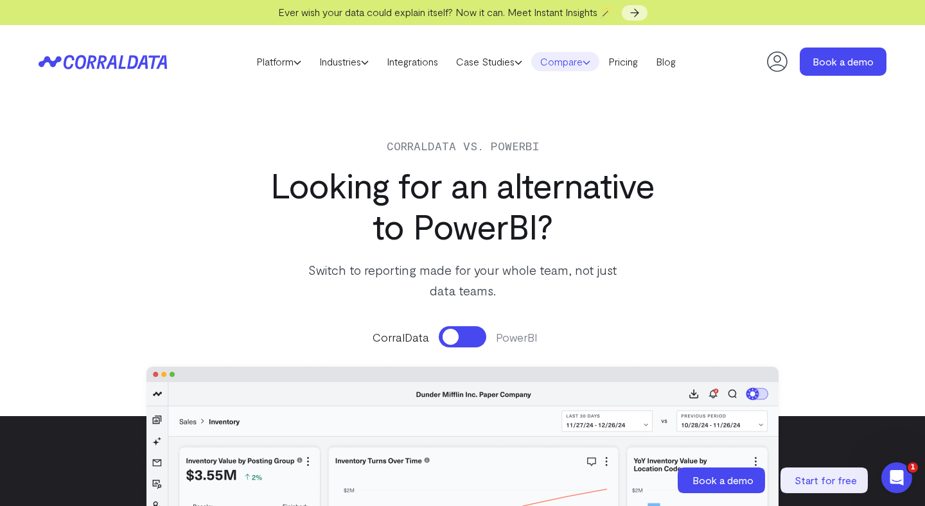
click at [574, 60] on link "Compare" at bounding box center [565, 61] width 68 height 19
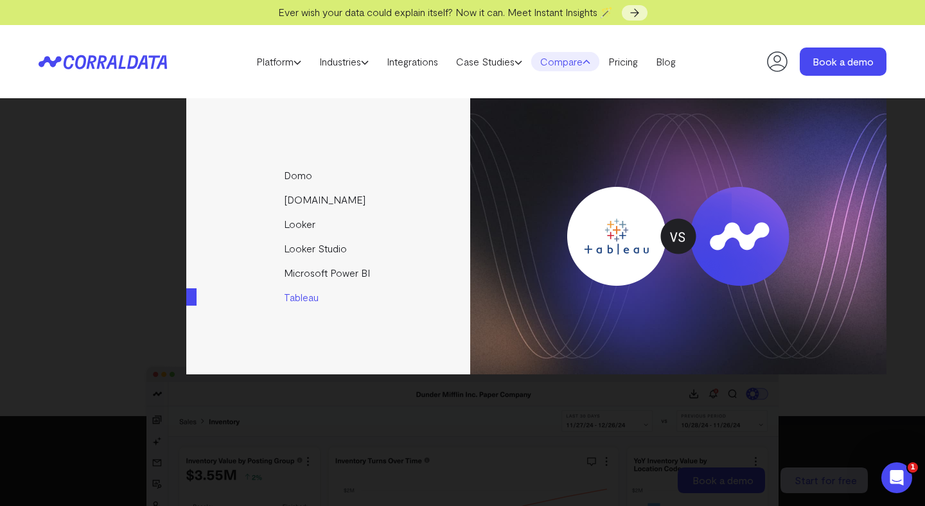
click at [305, 299] on link "Tableau" at bounding box center [329, 297] width 286 height 24
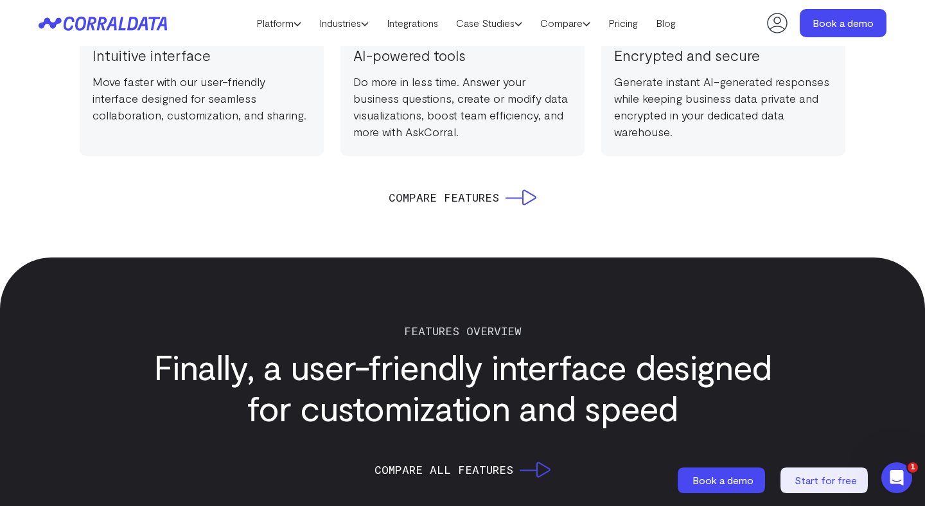
scroll to position [1360, 0]
